Goal: Task Accomplishment & Management: Manage account settings

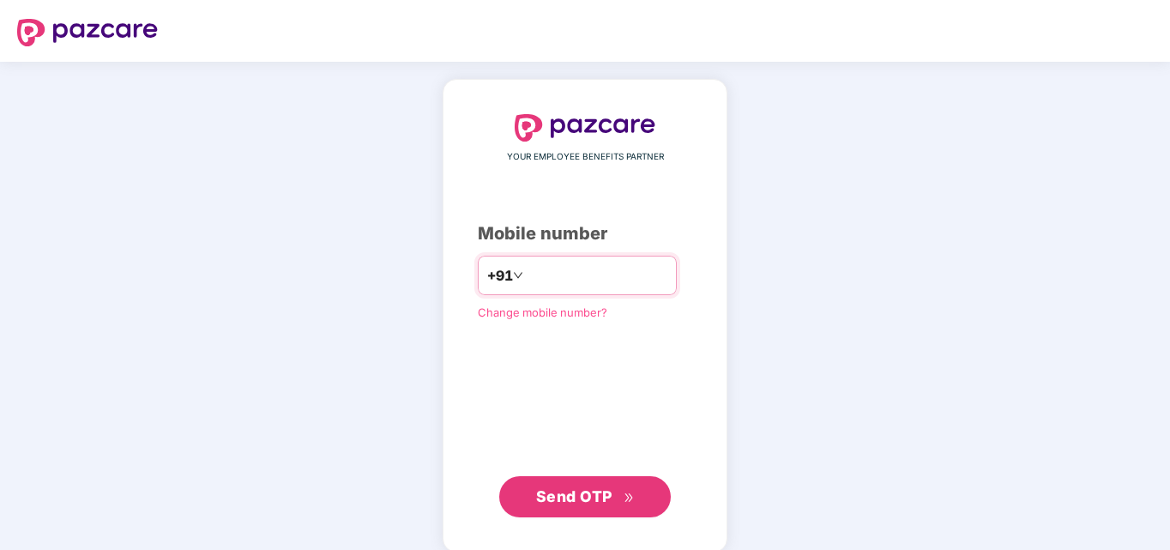
type input "**********"
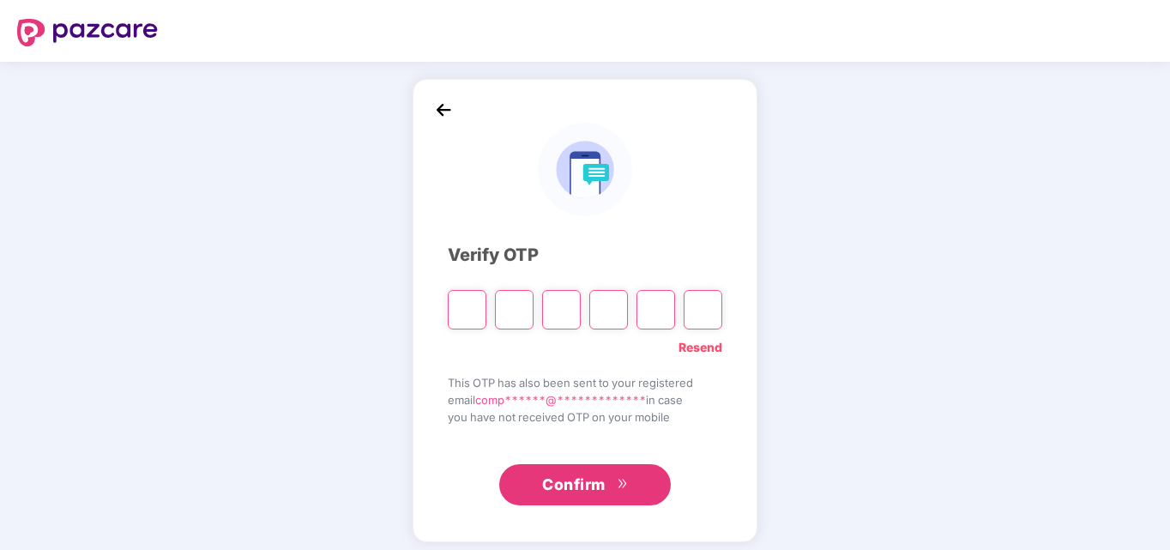
type input "*"
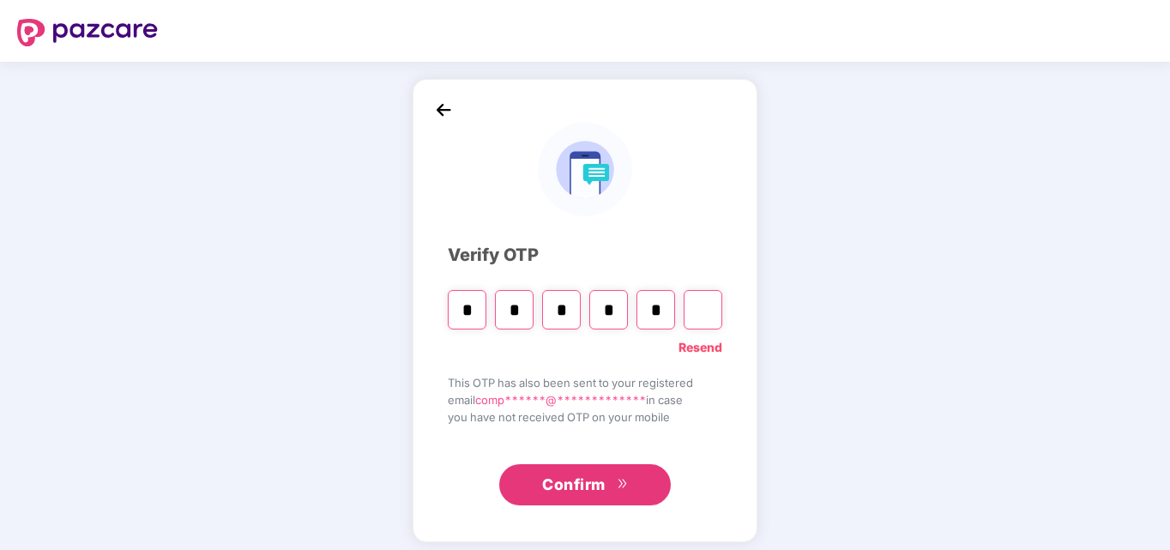
type input "*"
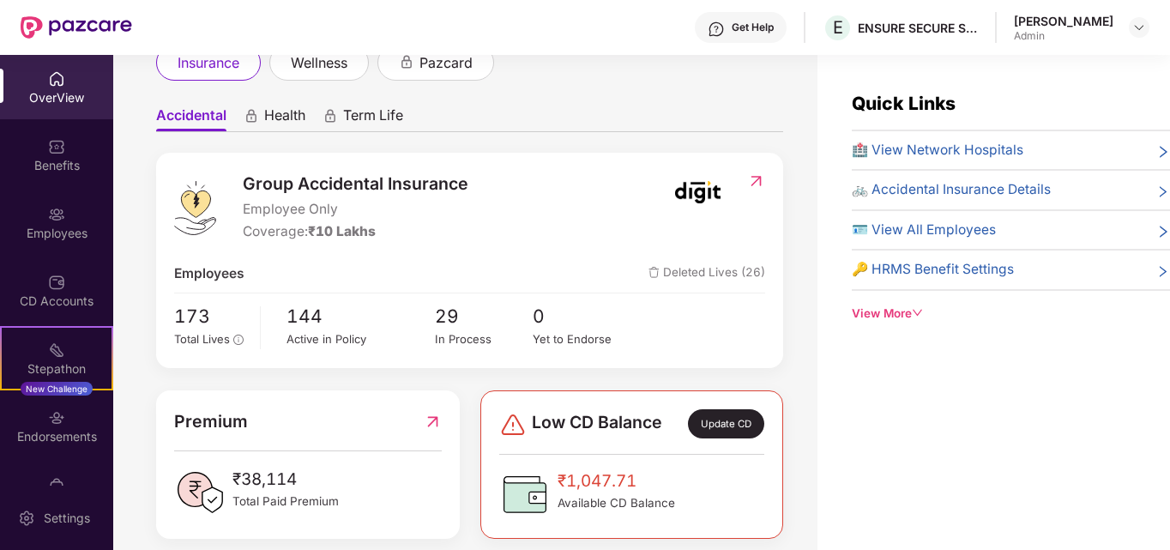
scroll to position [139, 0]
